Goal: Ask a question: Seek information or help from site administrators or community

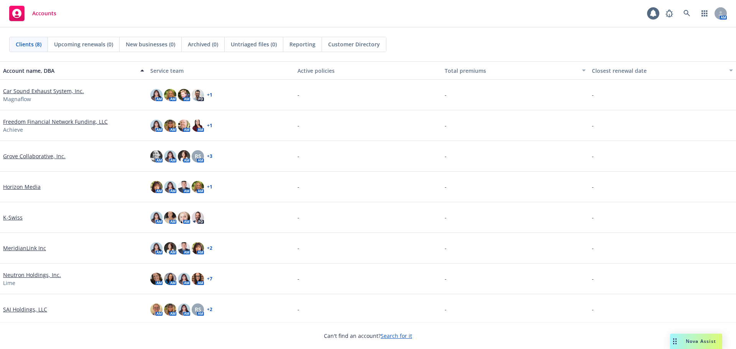
click at [702, 343] on span "Nova Assist" at bounding box center [701, 341] width 30 height 7
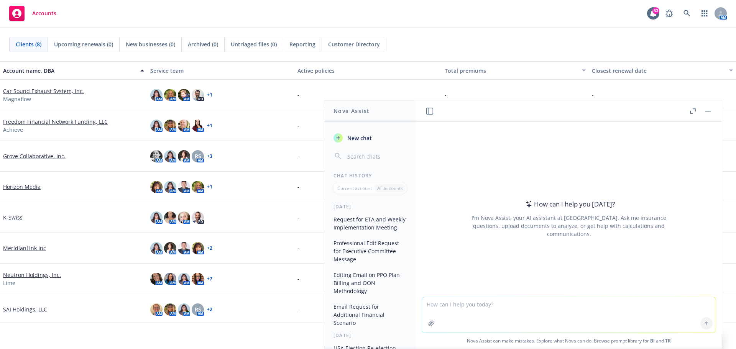
click at [506, 312] on textarea at bounding box center [569, 314] width 294 height 35
type textarea "j"
type textarea "how do you explain contribution component slit"
